Goal: Task Accomplishment & Management: Complete application form

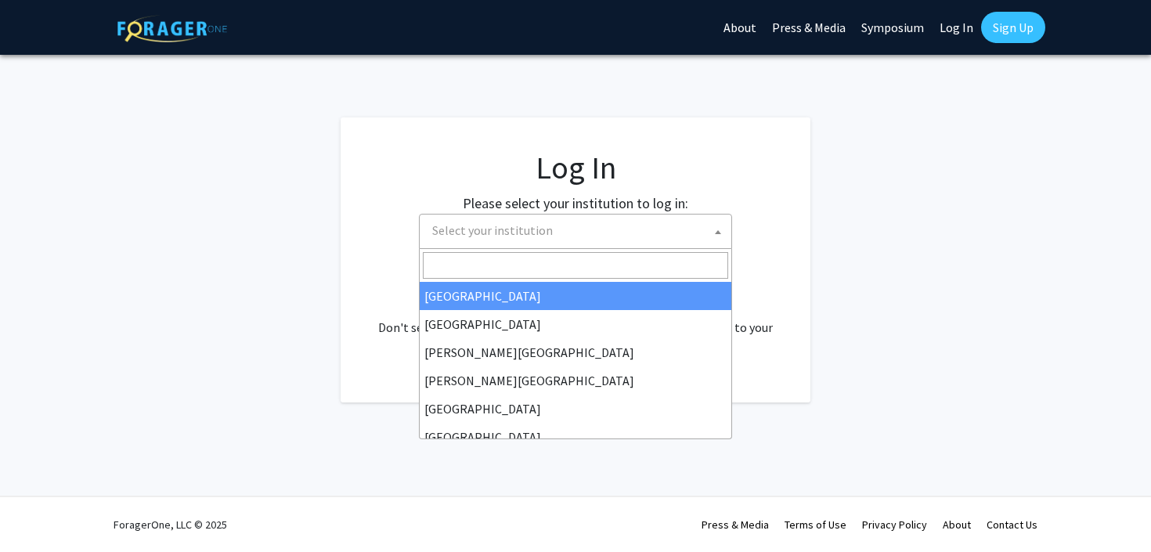
click at [580, 244] on span "Select your institution" at bounding box center [578, 231] width 305 height 32
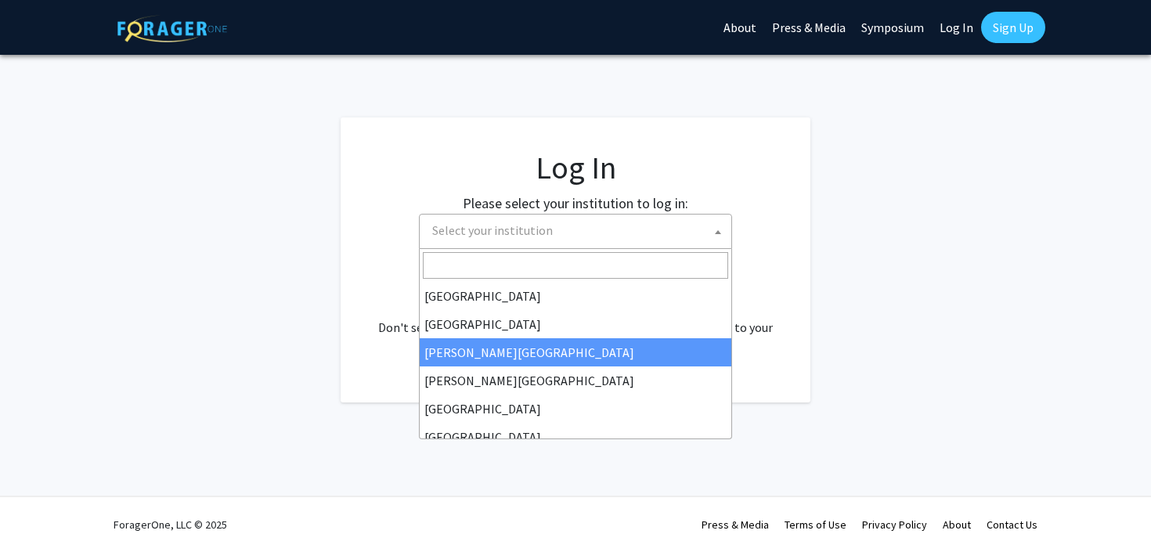
select select "5"
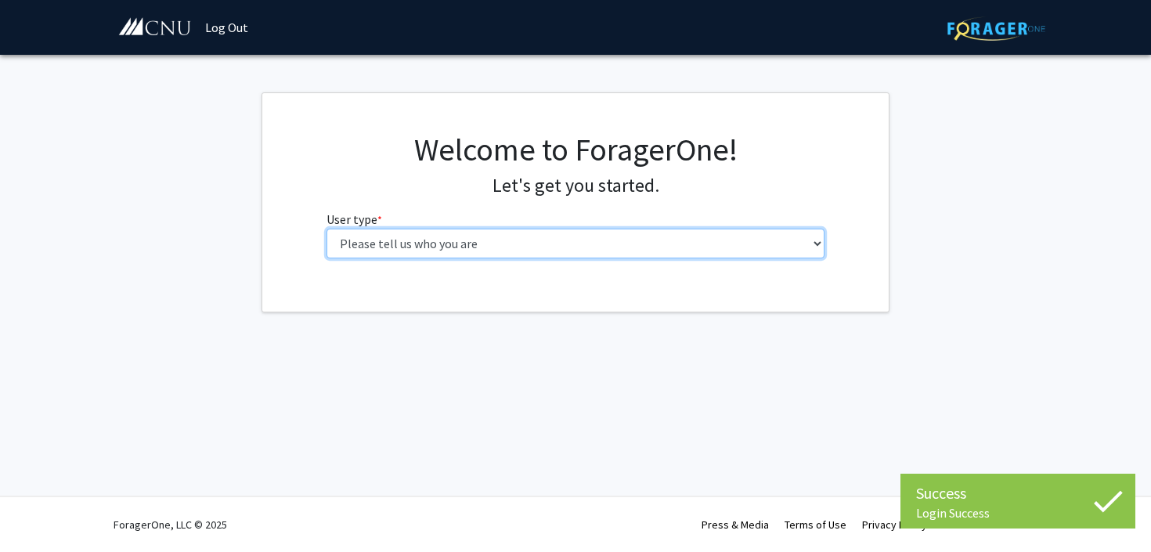
click at [529, 250] on select "Please tell us who you are Undergraduate Student Master's Student Doctoral Cand…" at bounding box center [576, 244] width 499 height 30
select select "1: undergrad"
click at [327, 229] on select "Please tell us who you are Undergraduate Student Master's Student Doctoral Cand…" at bounding box center [576, 244] width 499 height 30
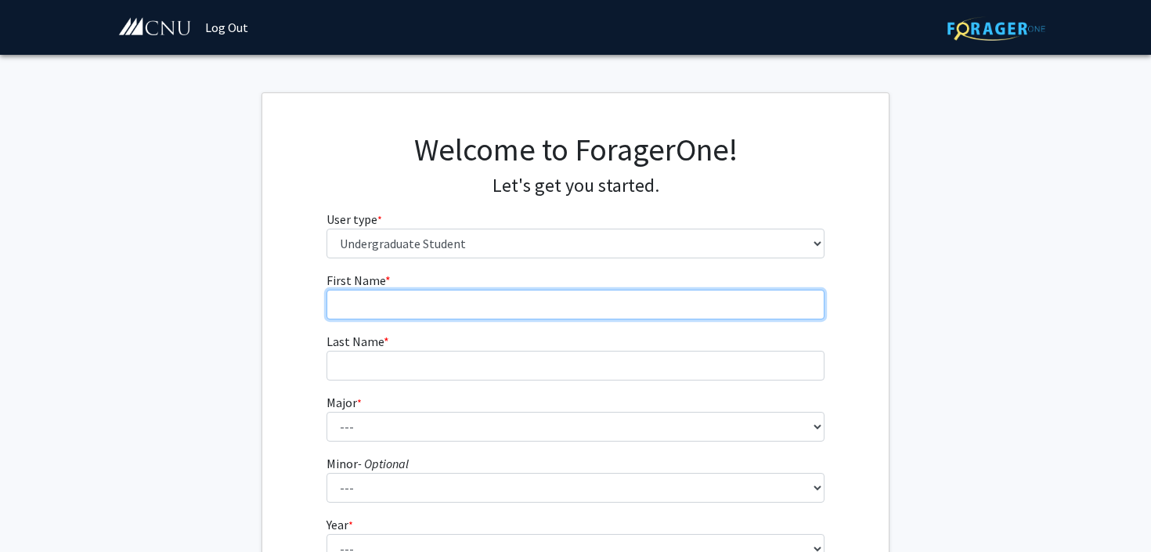
click at [602, 305] on input "First Name * required" at bounding box center [576, 305] width 499 height 30
type input "[PERSON_NAME]"
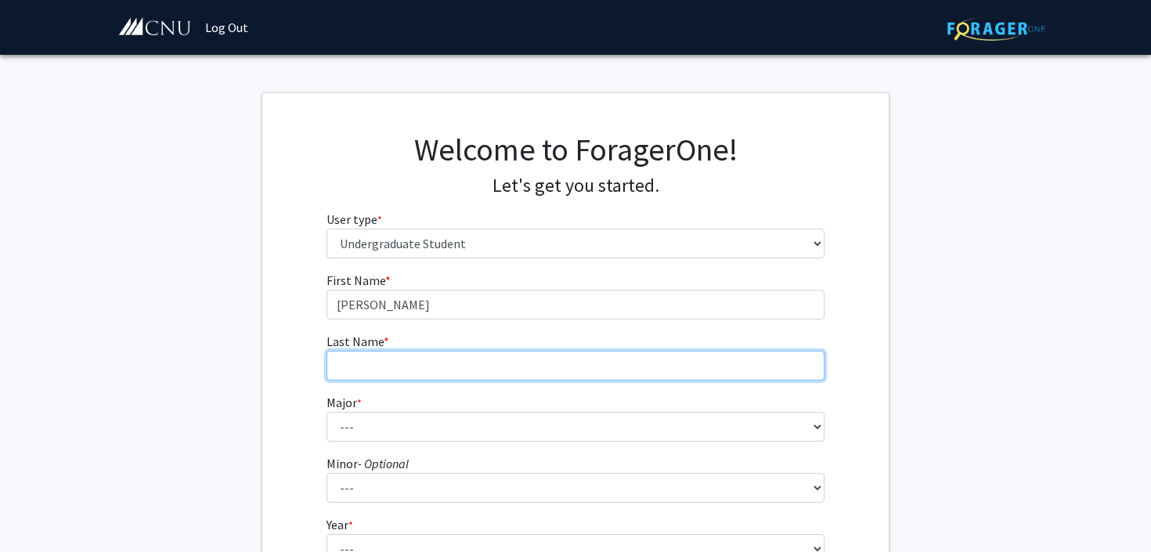
type input "[PERSON_NAME]"
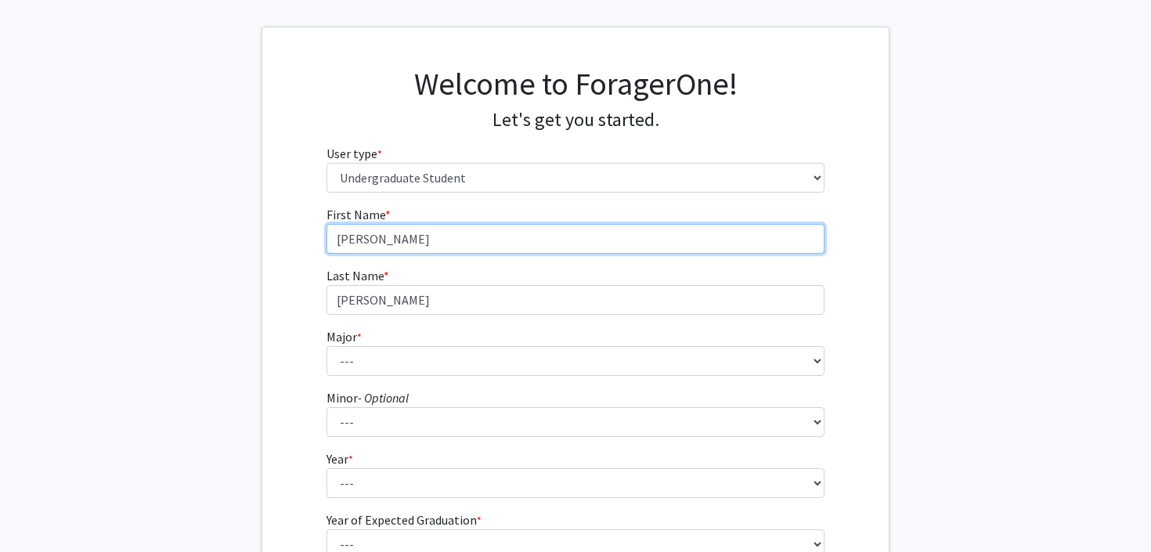
scroll to position [68, 0]
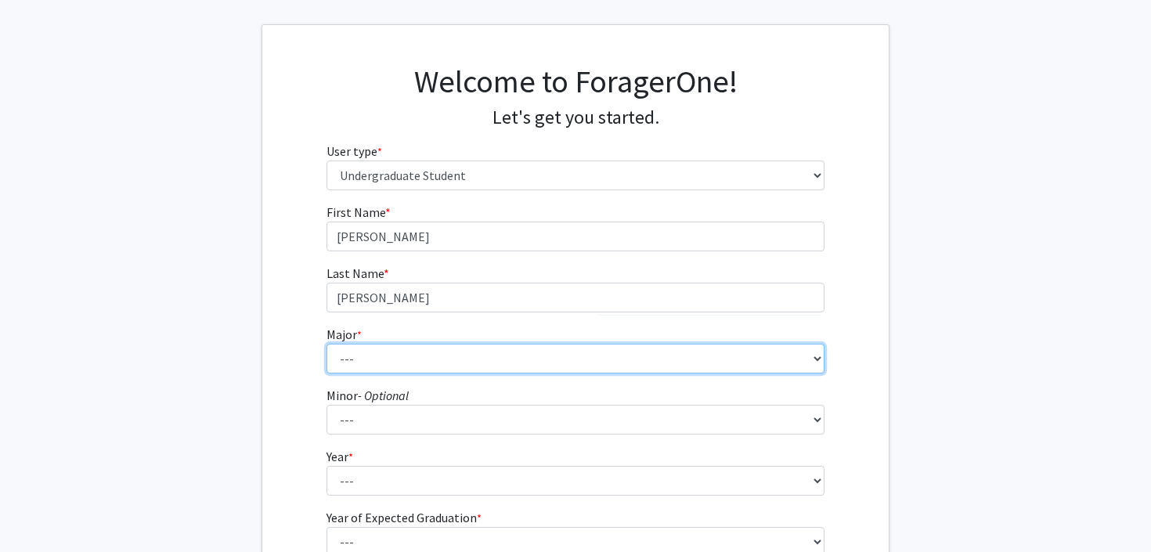
click at [501, 367] on select "--- Accounting Applied Physics Art History Biochemistry Biology Chemistry Class…" at bounding box center [576, 359] width 499 height 30
select select "28: 639"
click at [327, 344] on select "--- Accounting Applied Physics Art History Biochemistry Biology Chemistry Class…" at bounding box center [576, 359] width 499 height 30
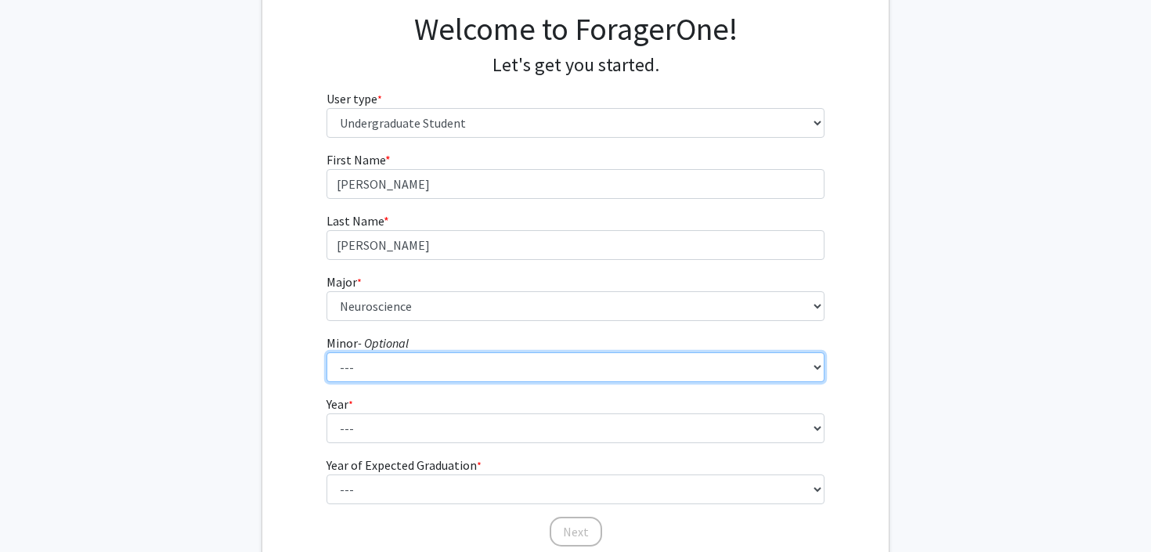
click at [495, 367] on select "--- African American Studies American Studies Anthropology Asian Studies Busine…" at bounding box center [576, 367] width 499 height 30
select select "18: 421"
click at [327, 352] on select "--- African American Studies American Studies Anthropology Asian Studies Busine…" at bounding box center [576, 367] width 499 height 30
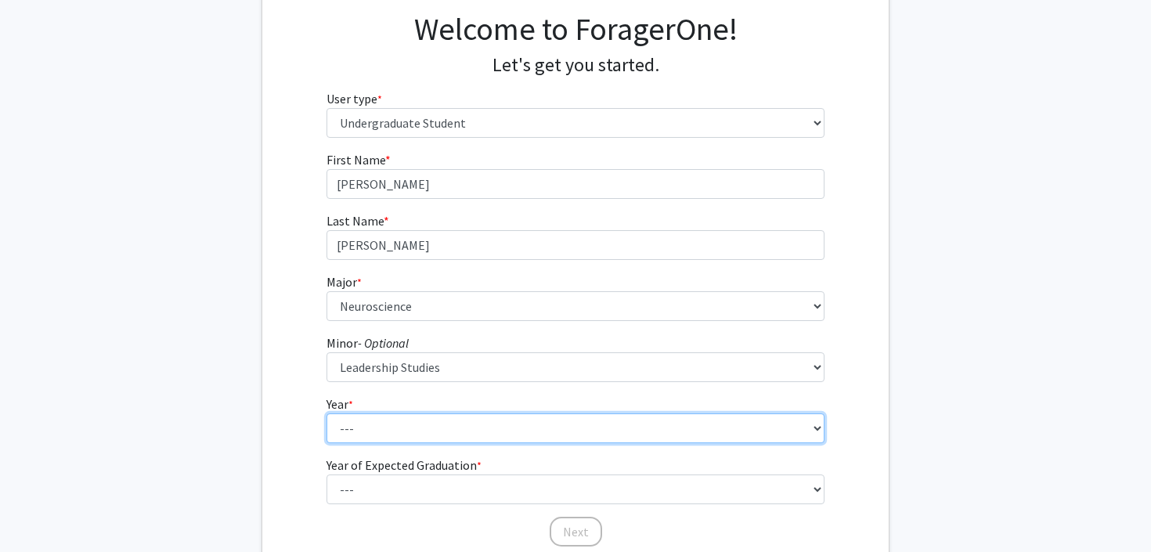
click at [445, 420] on select "--- First-year Sophomore Junior Senior Postbaccalaureate Certificate" at bounding box center [576, 429] width 499 height 30
select select "2: sophomore"
click at [327, 414] on select "--- First-year Sophomore Junior Senior Postbaccalaureate Certificate" at bounding box center [576, 429] width 499 height 30
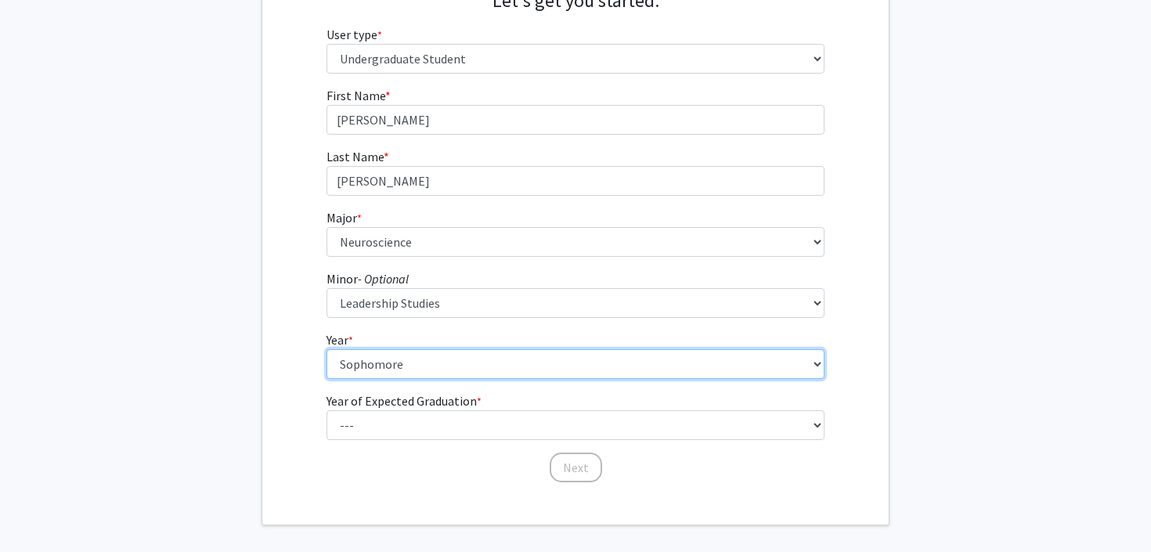
scroll to position [205, 0]
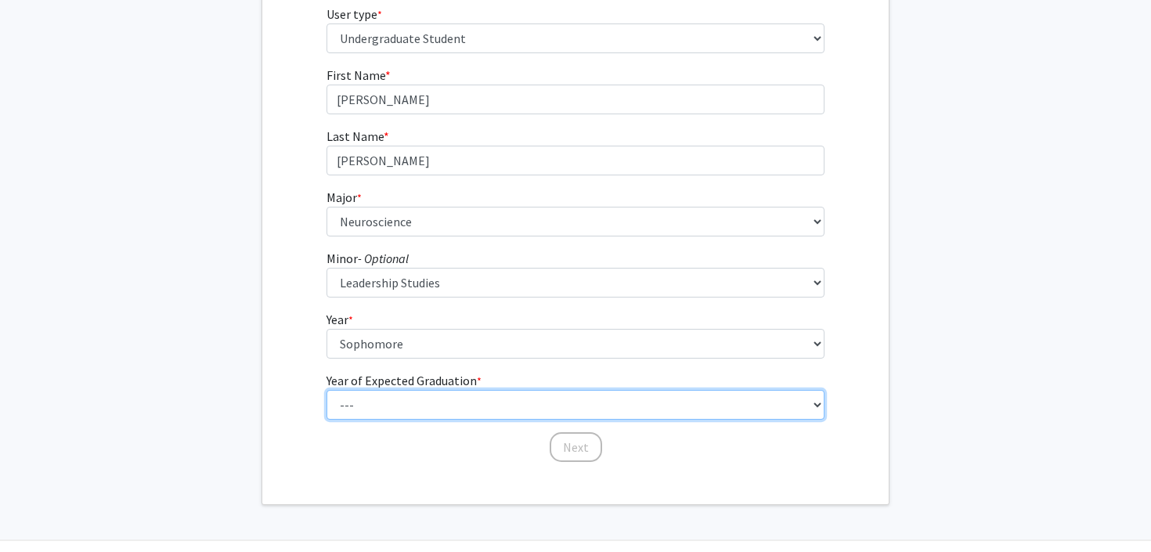
click at [515, 407] on select "--- 2025 2026 2027 2028 2029 2030 2031 2032 2033 2034" at bounding box center [576, 405] width 499 height 30
select select "4: 2028"
click at [327, 390] on select "--- 2025 2026 2027 2028 2029 2030 2031 2032 2033 2034" at bounding box center [576, 405] width 499 height 30
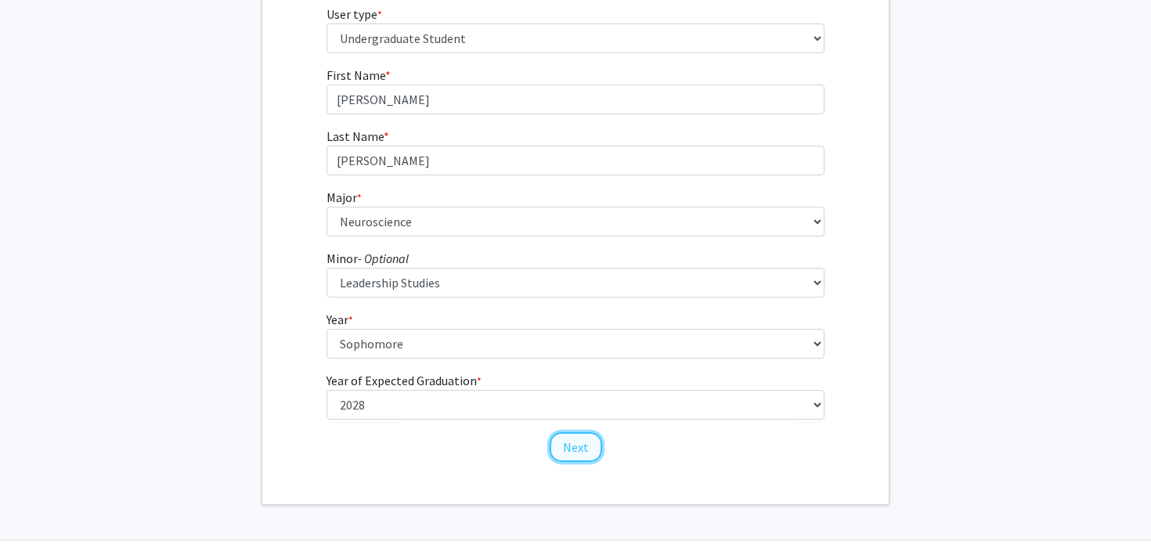
click at [588, 450] on button "Next" at bounding box center [576, 447] width 52 height 30
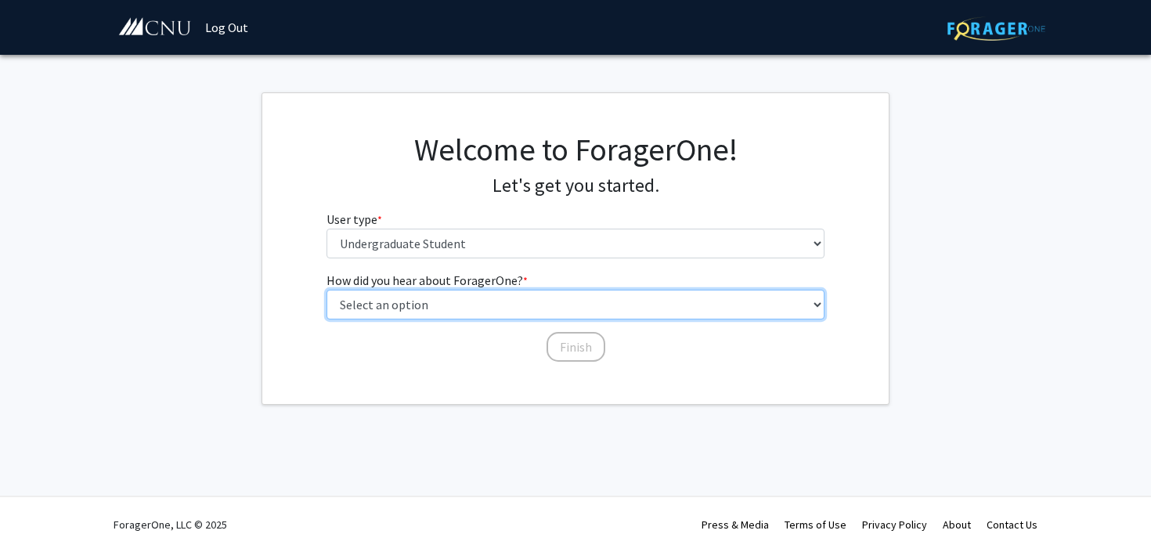
click at [534, 309] on select "Select an option Peer/student recommendation Faculty/staff recommendation Unive…" at bounding box center [576, 305] width 499 height 30
select select "1: peer_recommendation"
click at [327, 290] on select "Select an option Peer/student recommendation Faculty/staff recommendation Unive…" at bounding box center [576, 305] width 499 height 30
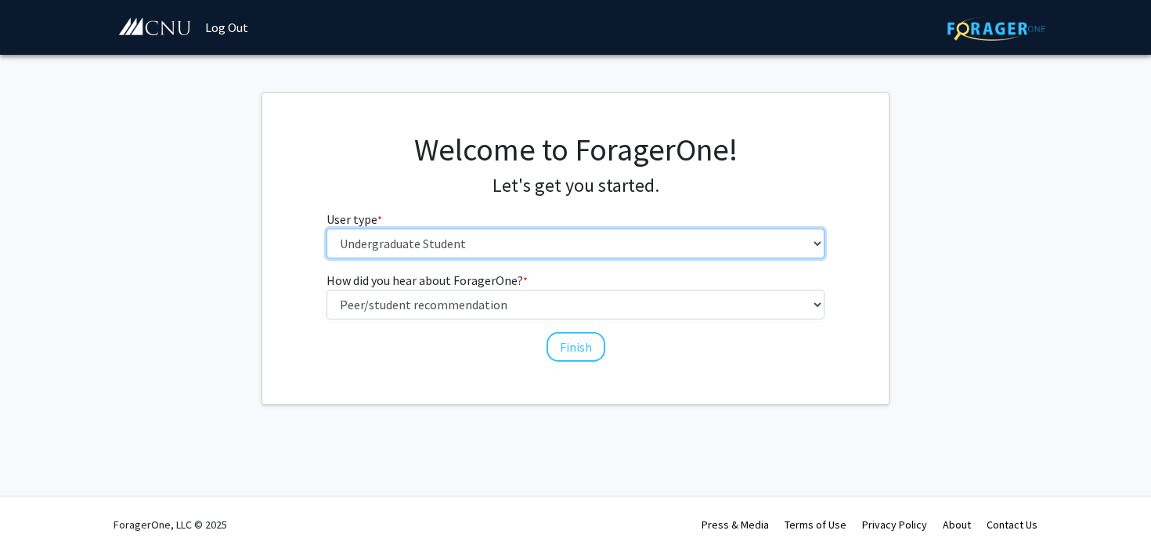
click at [609, 243] on select "Please tell us who you are Undergraduate Student Master's Student Doctoral Cand…" at bounding box center [576, 244] width 499 height 30
click at [327, 229] on select "Please tell us who you are Undergraduate Student Master's Student Doctoral Cand…" at bounding box center [576, 244] width 499 height 30
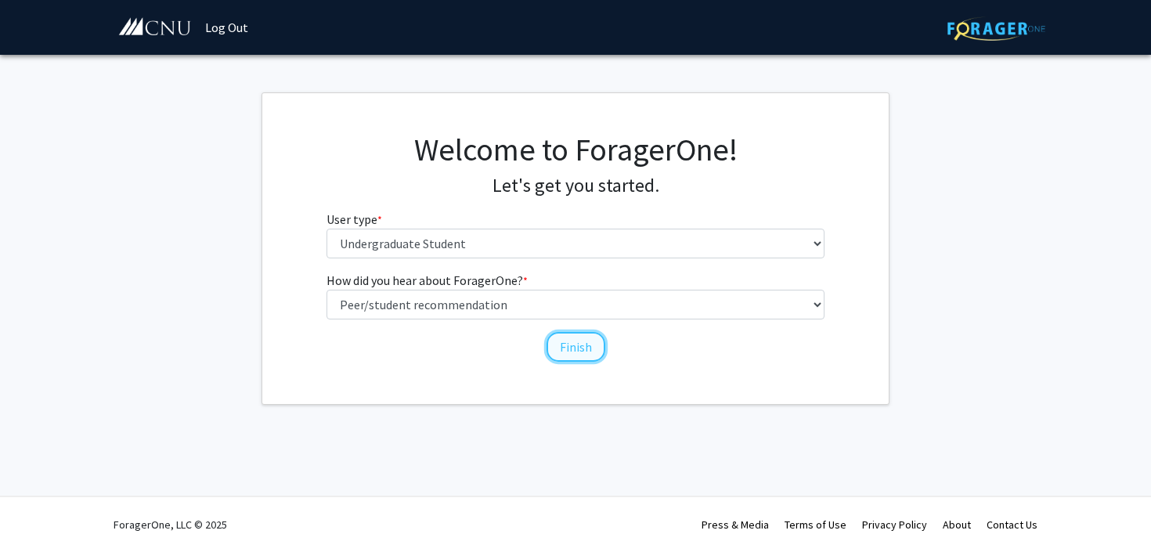
click at [585, 352] on button "Finish" at bounding box center [576, 347] width 59 height 30
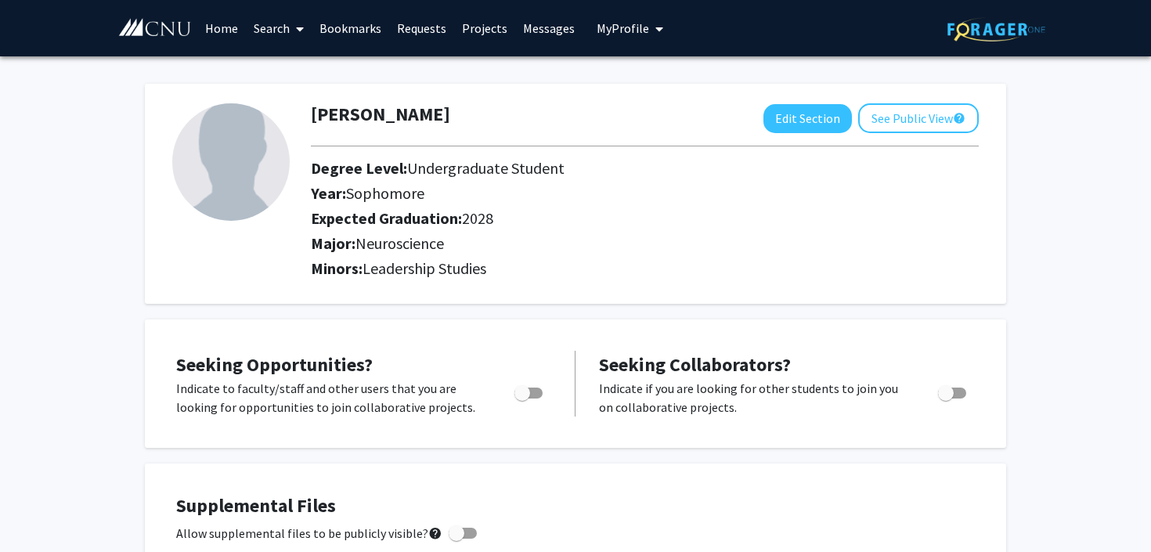
click at [273, 23] on link "Search" at bounding box center [279, 28] width 66 height 55
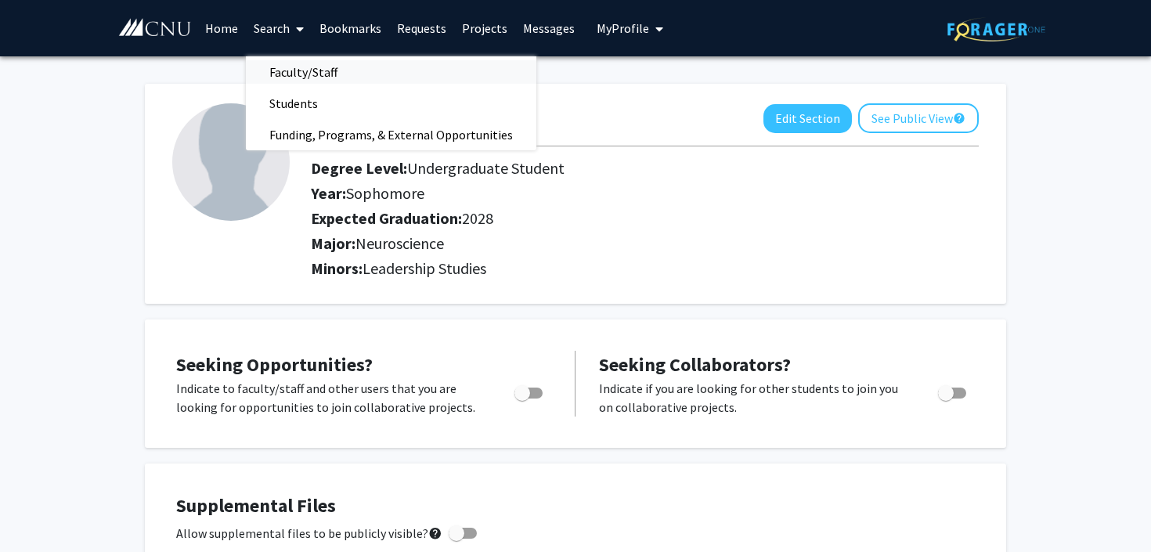
click at [329, 74] on span "Faculty/Staff" at bounding box center [303, 71] width 115 height 31
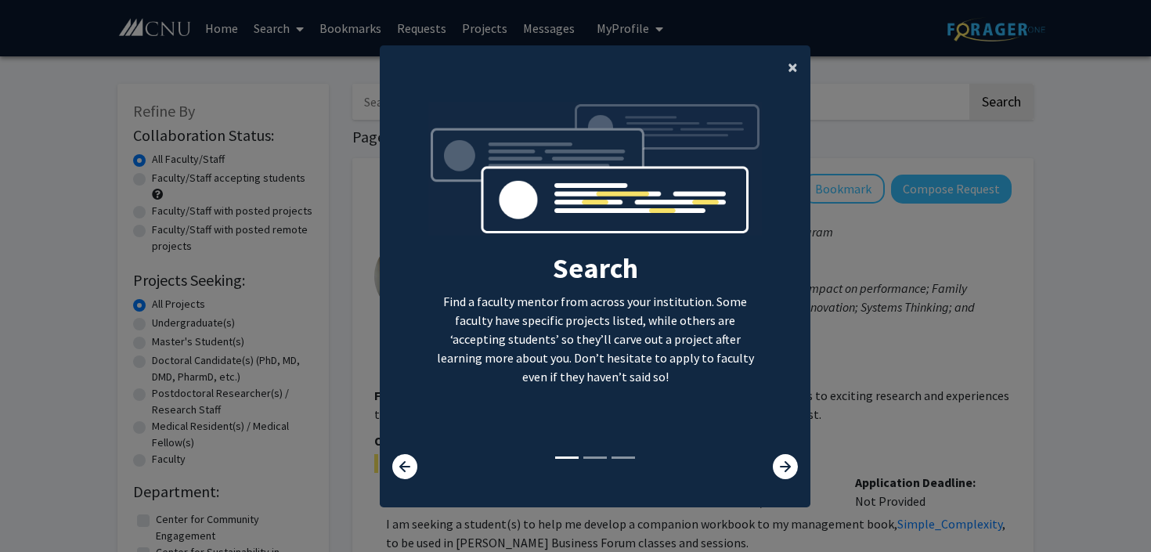
click at [793, 74] on span "×" at bounding box center [793, 67] width 10 height 24
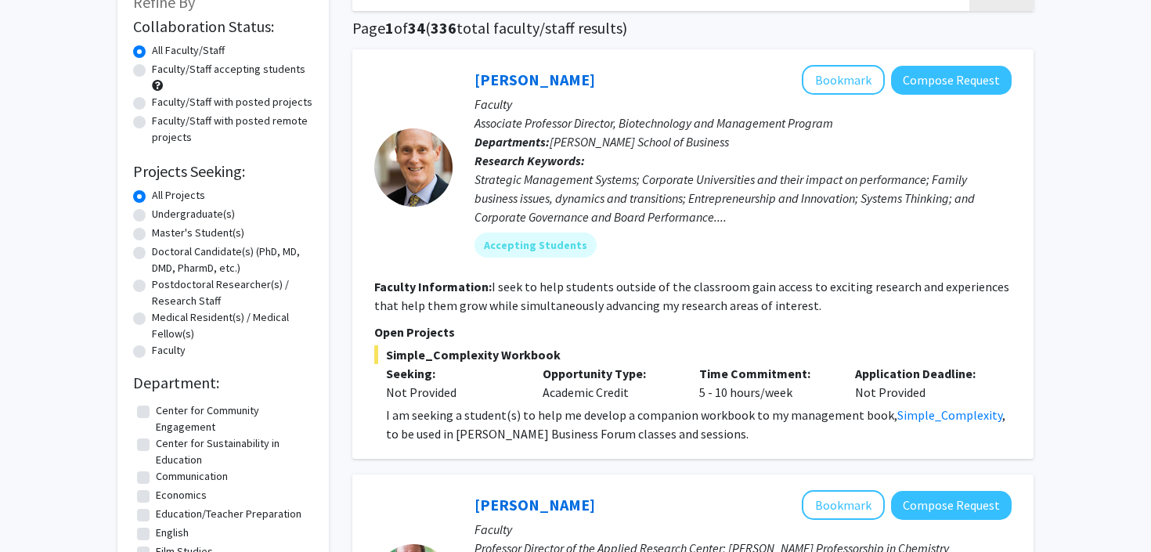
scroll to position [111, 0]
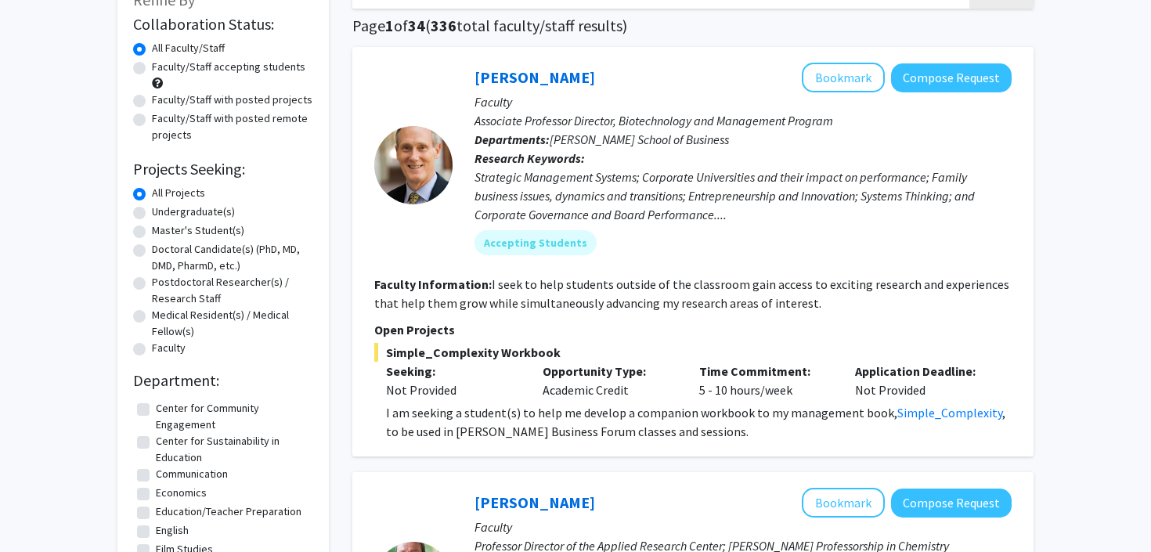
click at [152, 212] on label "Undergraduate(s)" at bounding box center [193, 212] width 83 height 16
click at [152, 212] on input "Undergraduate(s)" at bounding box center [157, 209] width 10 height 10
radio input "true"
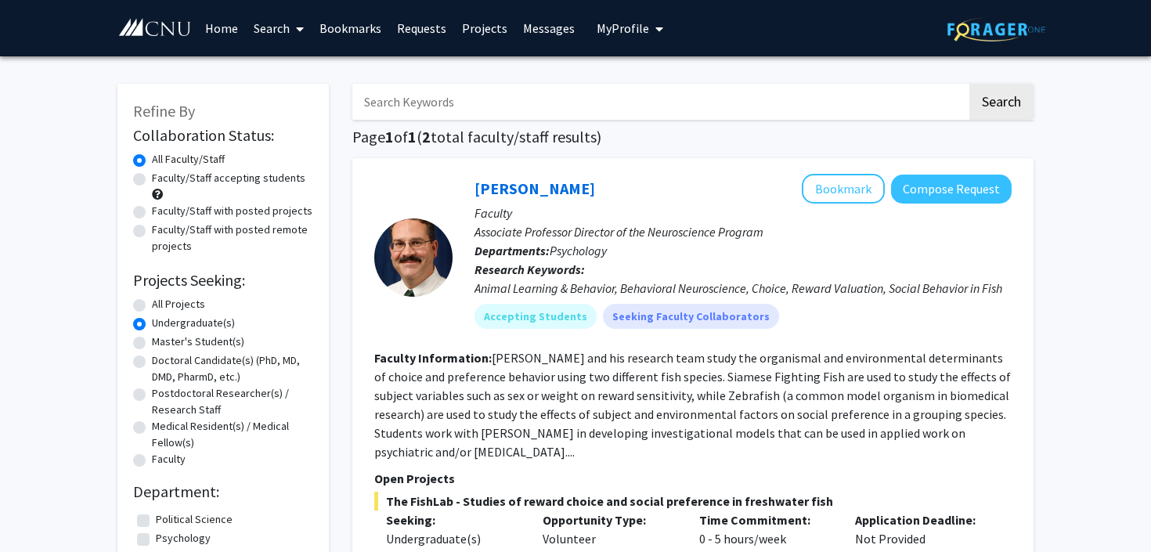
click at [152, 183] on label "Faculty/Staff accepting students" at bounding box center [229, 178] width 154 height 16
click at [152, 180] on input "Faculty/Staff accepting students" at bounding box center [157, 175] width 10 height 10
radio input "true"
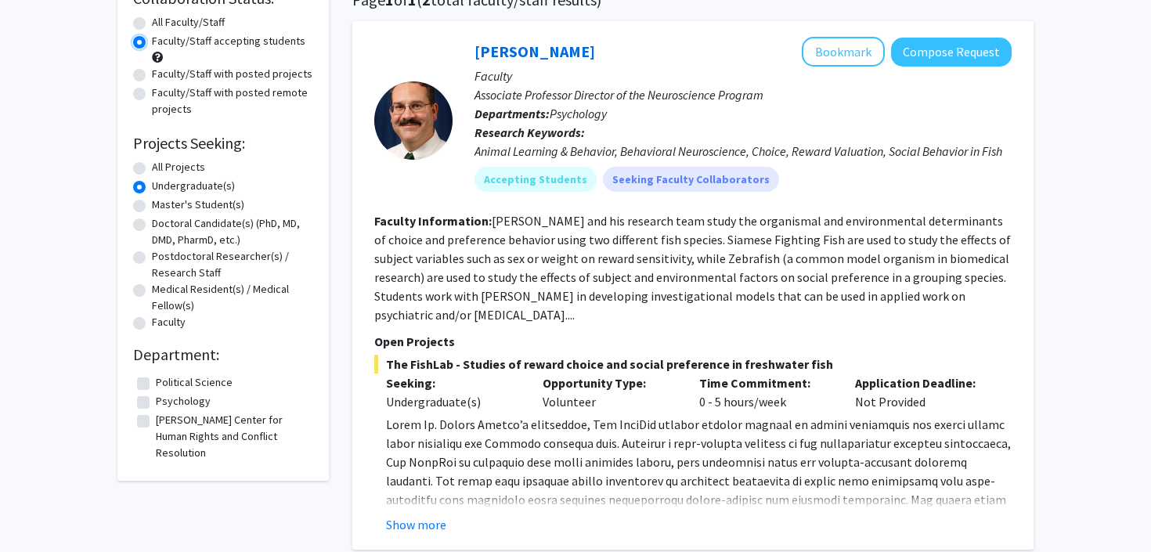
scroll to position [138, 0]
click at [854, 47] on button "Bookmark" at bounding box center [843, 51] width 83 height 30
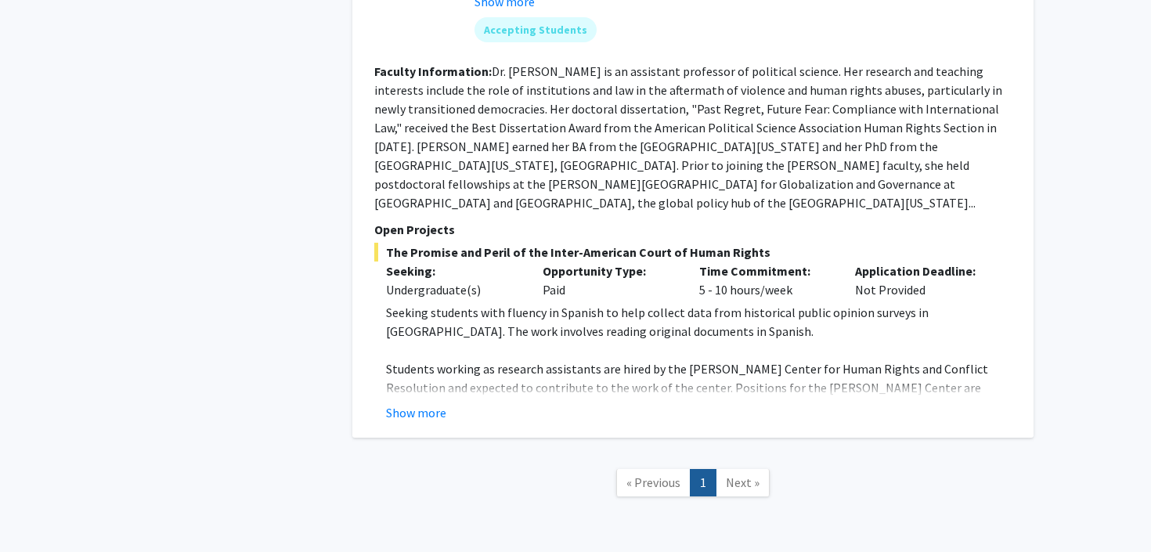
scroll to position [934, 0]
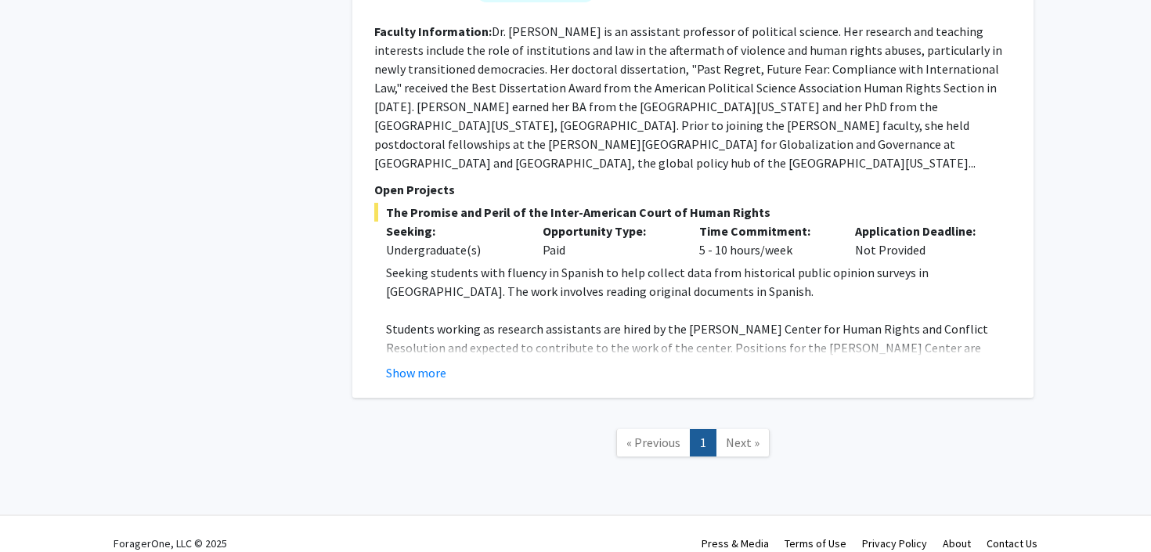
click at [745, 435] on span "Next »" at bounding box center [743, 443] width 34 height 16
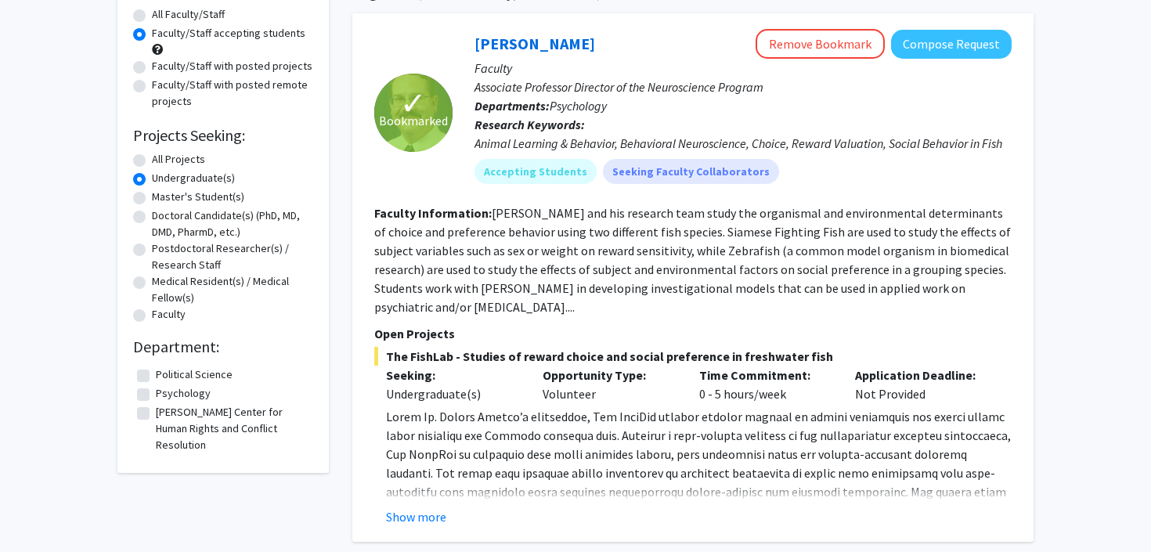
scroll to position [158, 0]
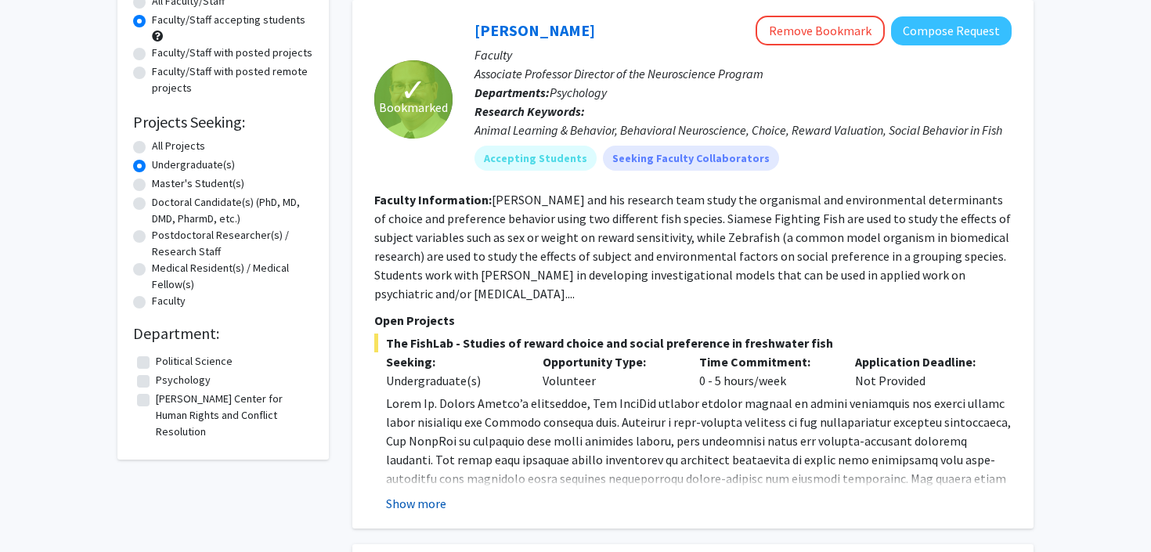
click at [416, 511] on button "Show more" at bounding box center [416, 503] width 60 height 19
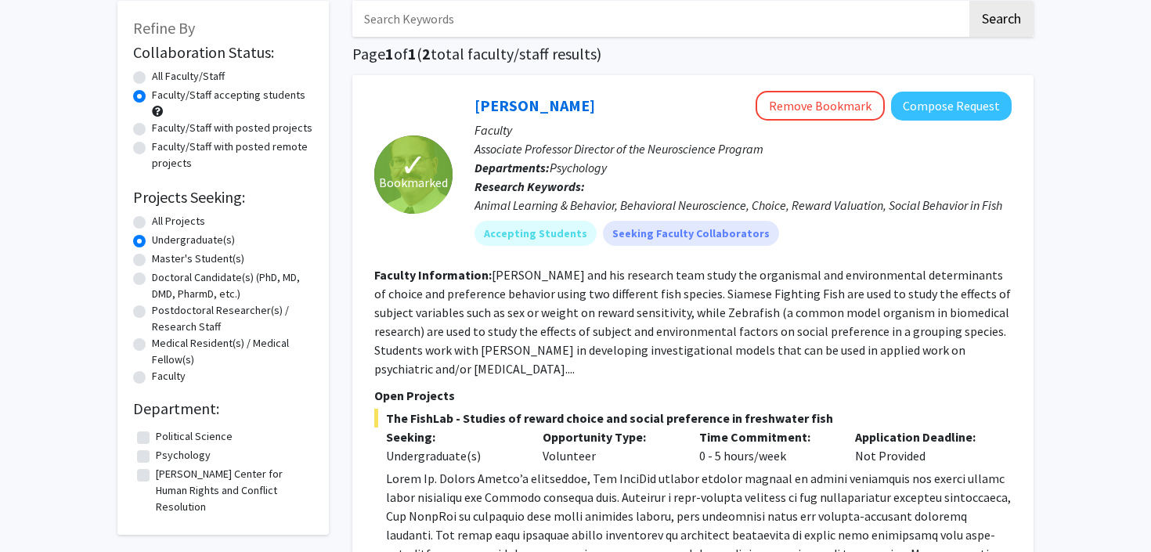
scroll to position [78, 0]
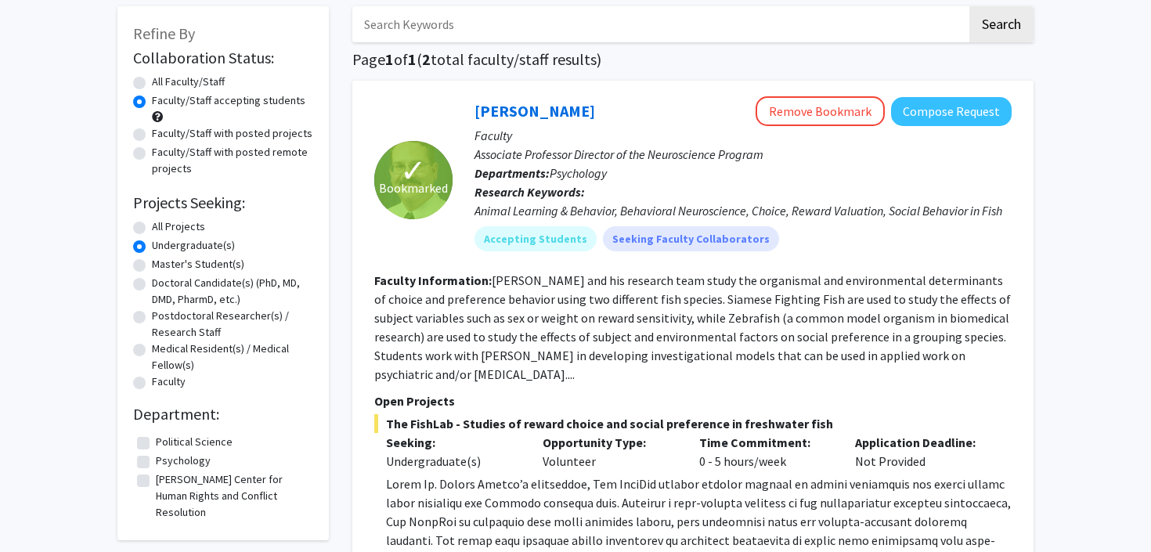
click at [152, 82] on label "All Faculty/Staff" at bounding box center [188, 82] width 73 height 16
click at [152, 82] on input "All Faculty/Staff" at bounding box center [157, 79] width 10 height 10
radio input "true"
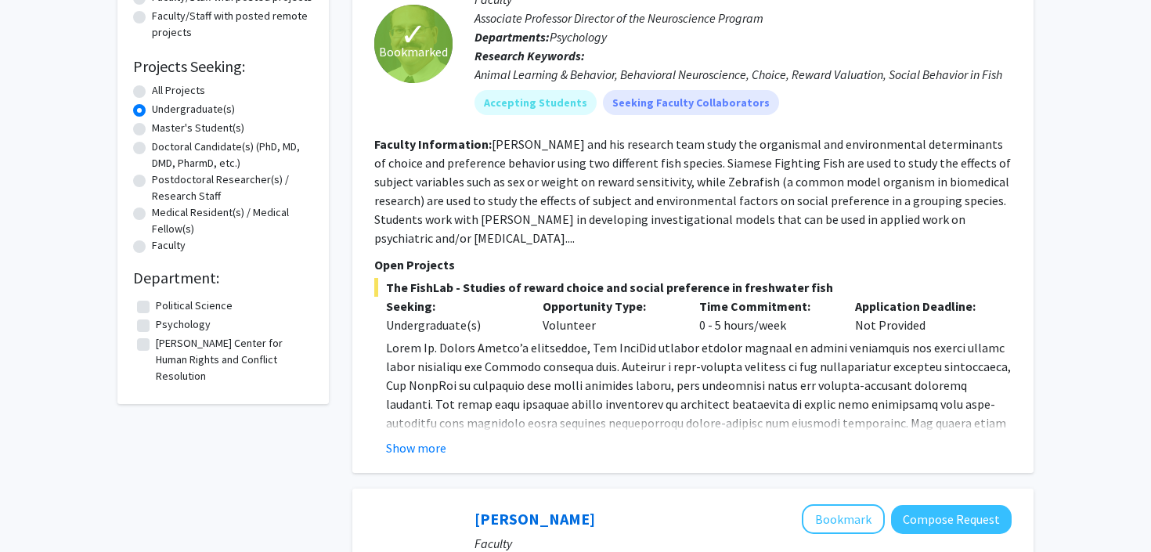
scroll to position [222, 0]
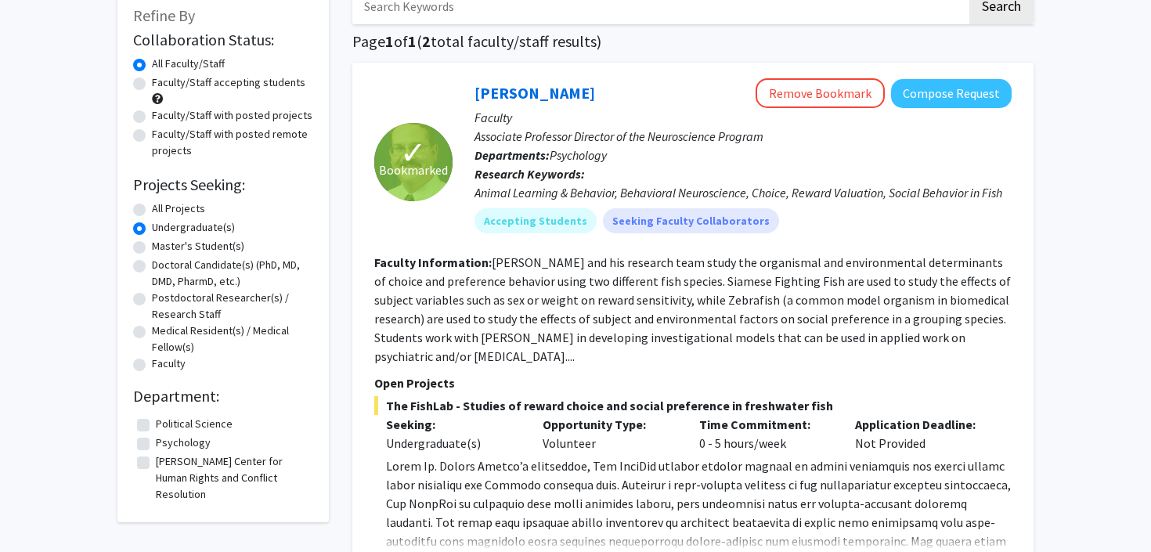
scroll to position [102, 0]
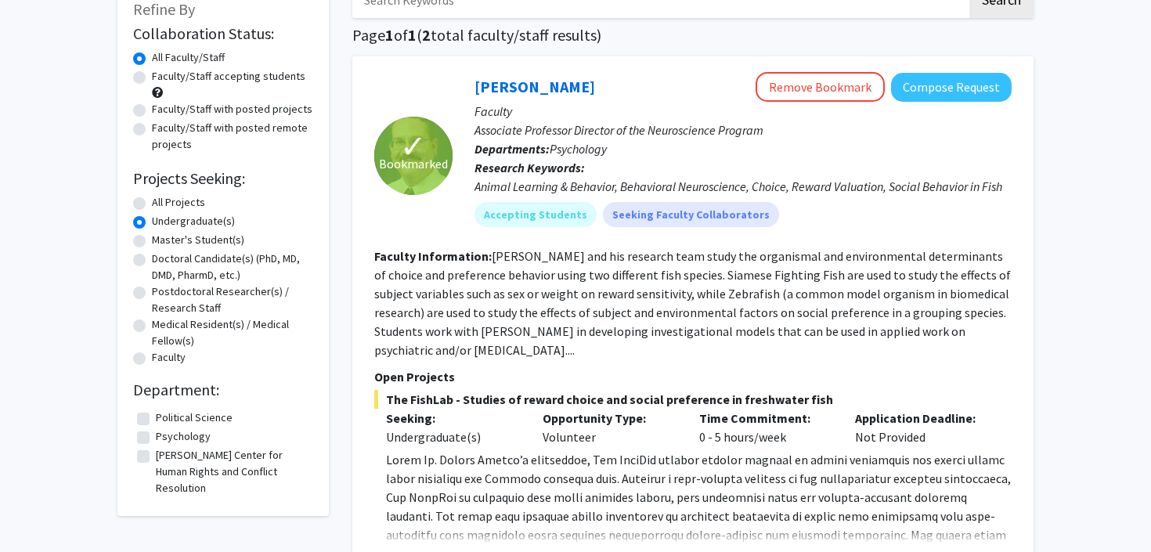
click at [152, 204] on label "All Projects" at bounding box center [178, 202] width 53 height 16
click at [152, 204] on input "All Projects" at bounding box center [157, 199] width 10 height 10
radio input "true"
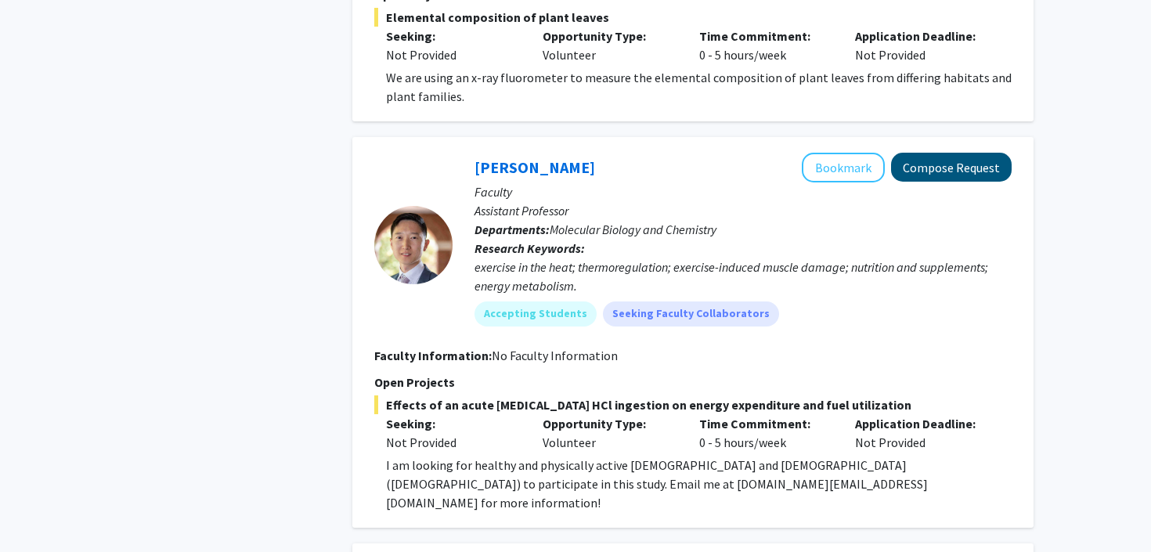
scroll to position [3084, 0]
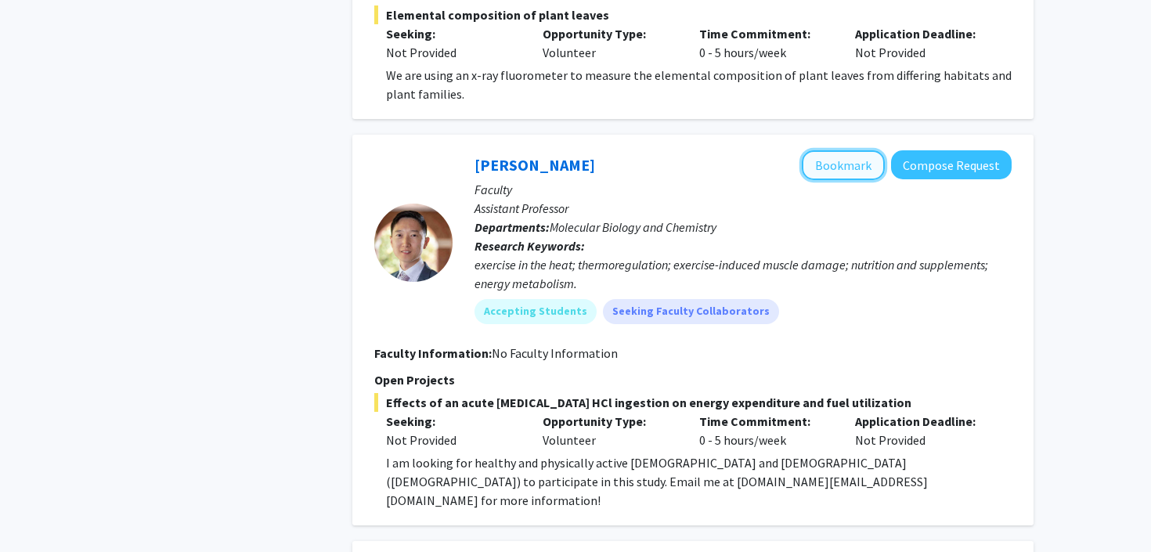
click at [861, 150] on button "Bookmark" at bounding box center [843, 165] width 83 height 30
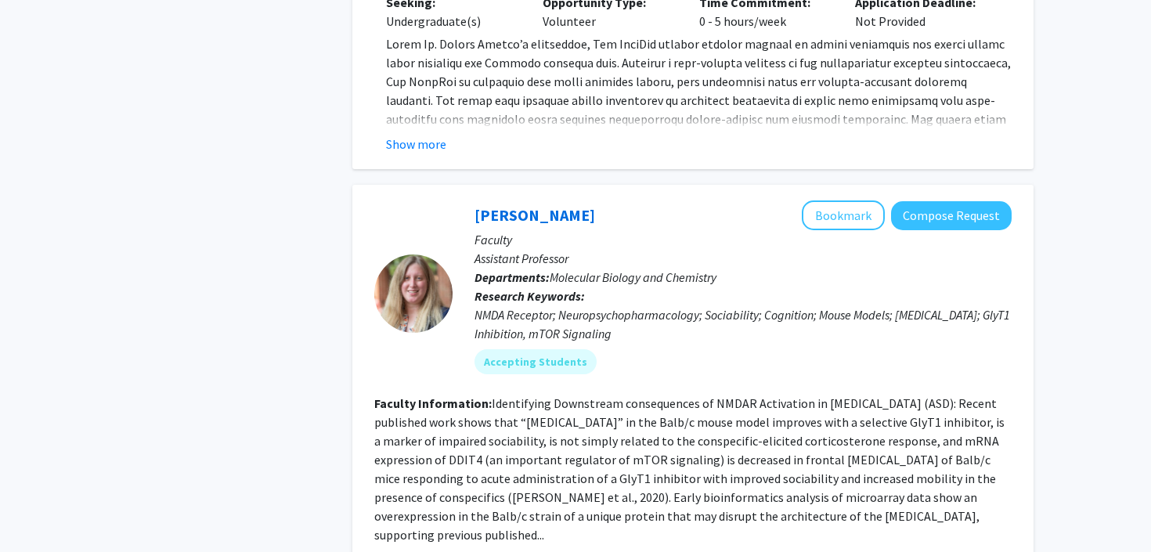
scroll to position [4915, 0]
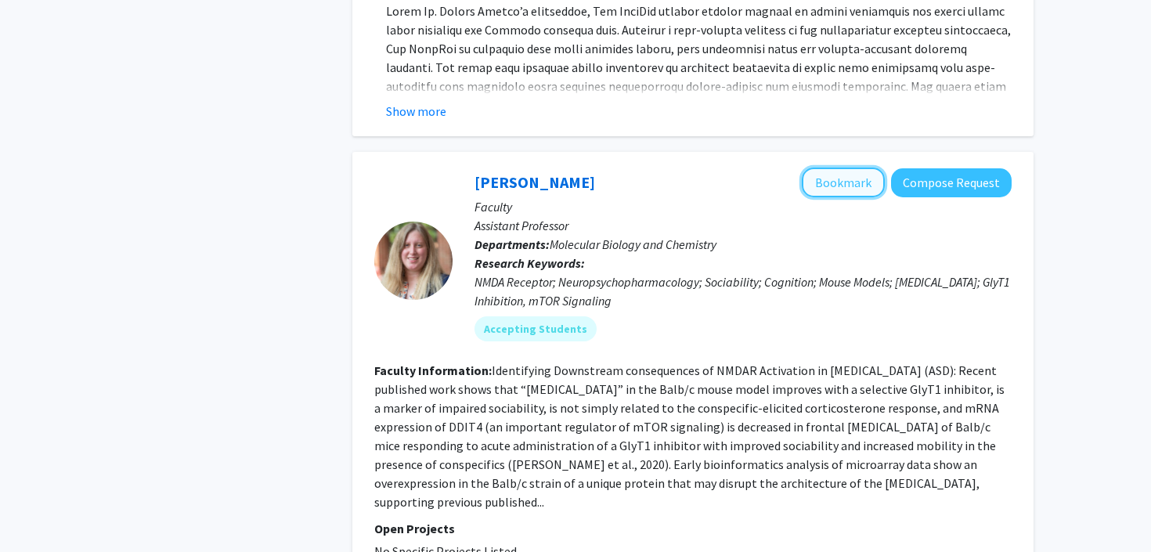
click at [839, 168] on button "Bookmark" at bounding box center [843, 183] width 83 height 30
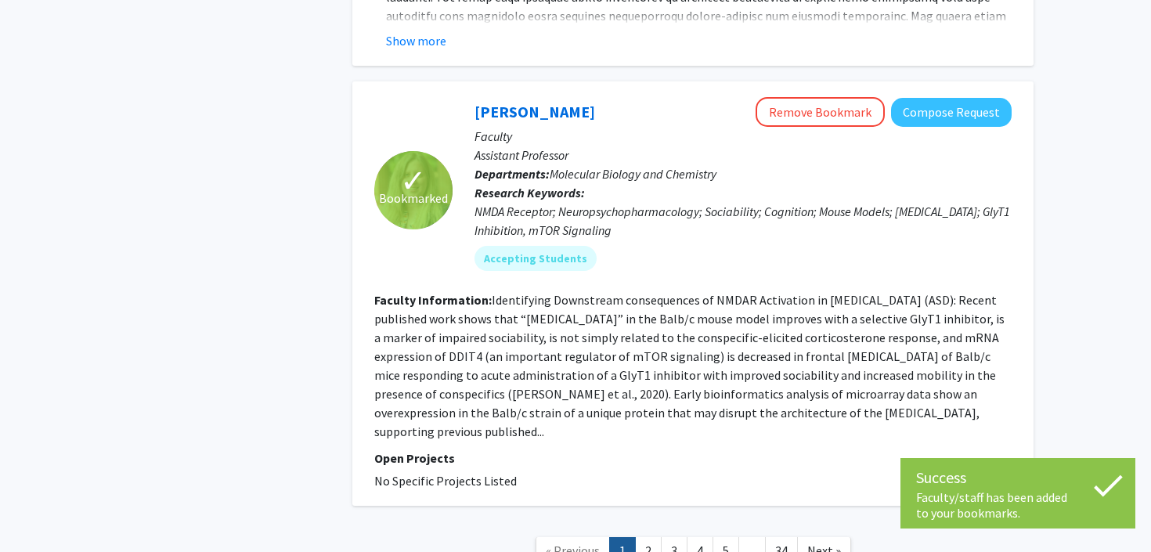
scroll to position [5038, 0]
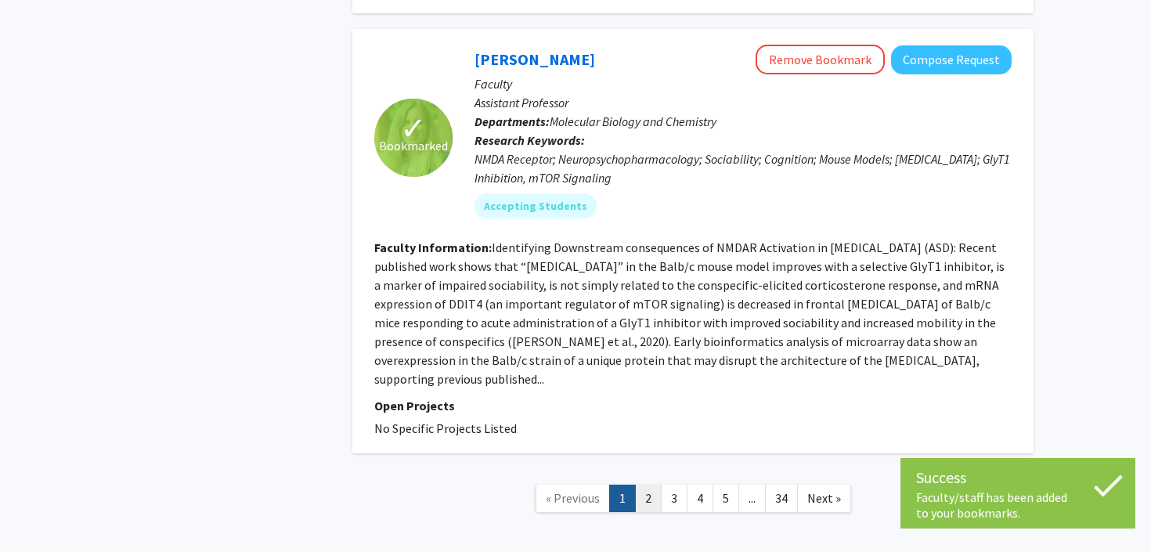
click at [646, 485] on link "2" at bounding box center [648, 498] width 27 height 27
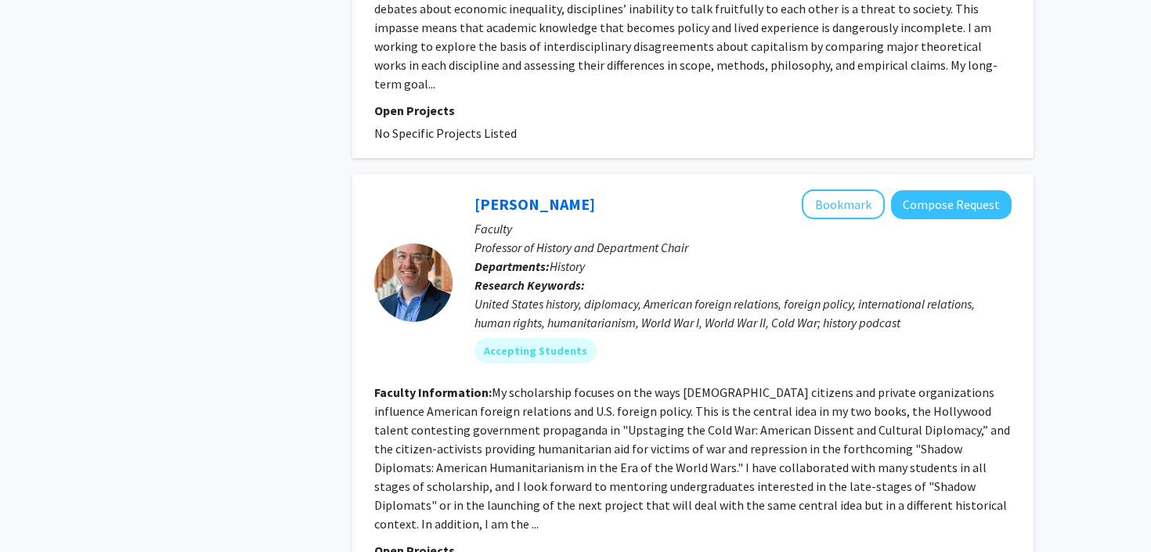
scroll to position [3382, 0]
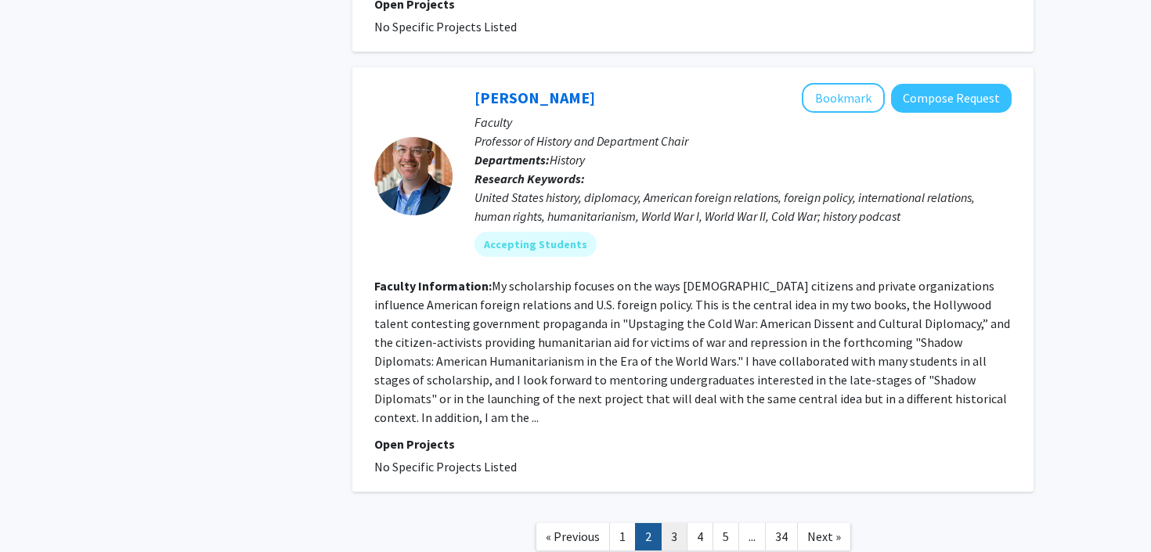
click at [679, 523] on link "3" at bounding box center [674, 536] width 27 height 27
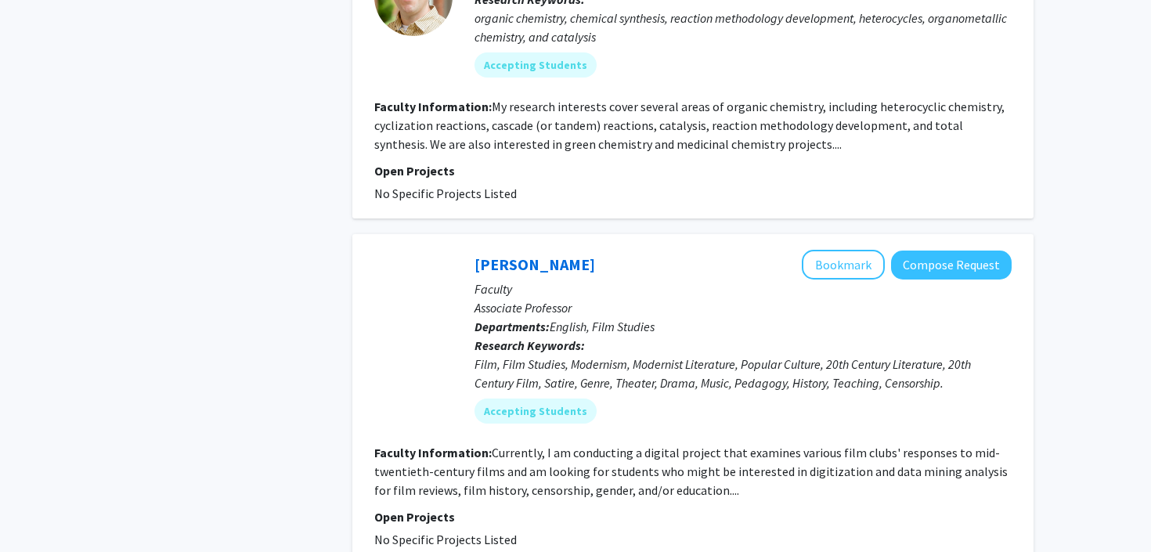
scroll to position [1152, 0]
